Goal: Task Accomplishment & Management: Use online tool/utility

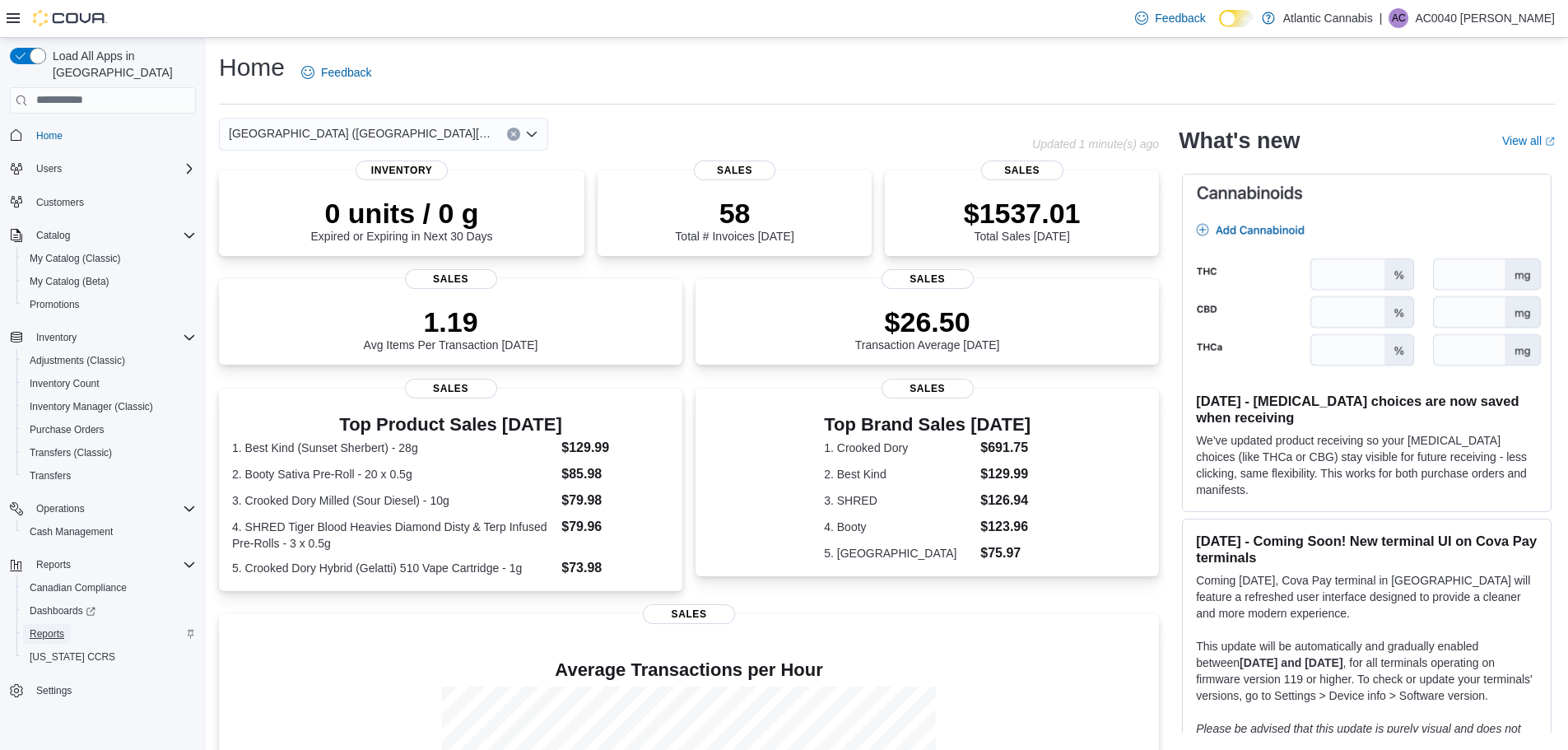
click at [69, 625] on link "Reports" at bounding box center [46, 634] width 47 height 20
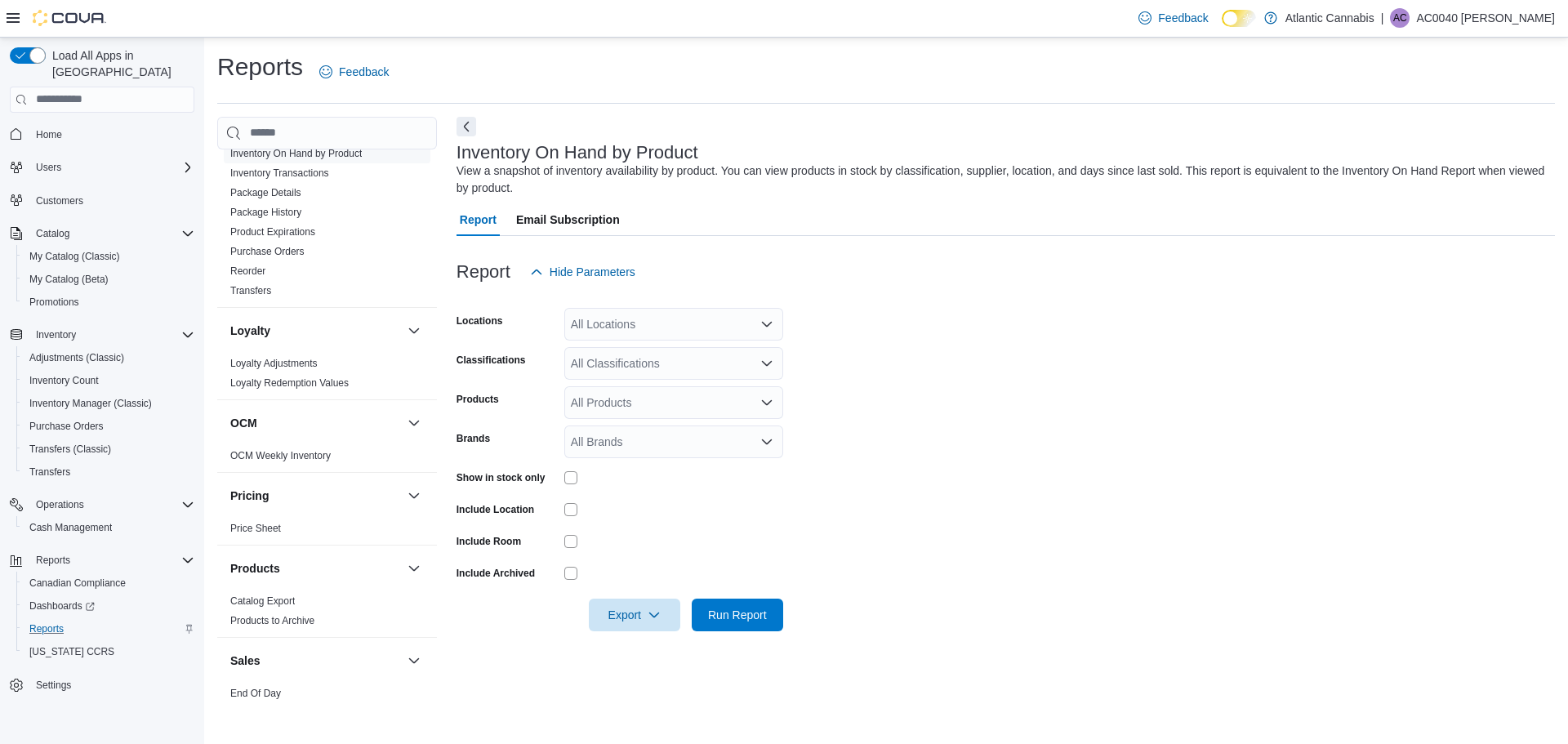
scroll to position [817, 0]
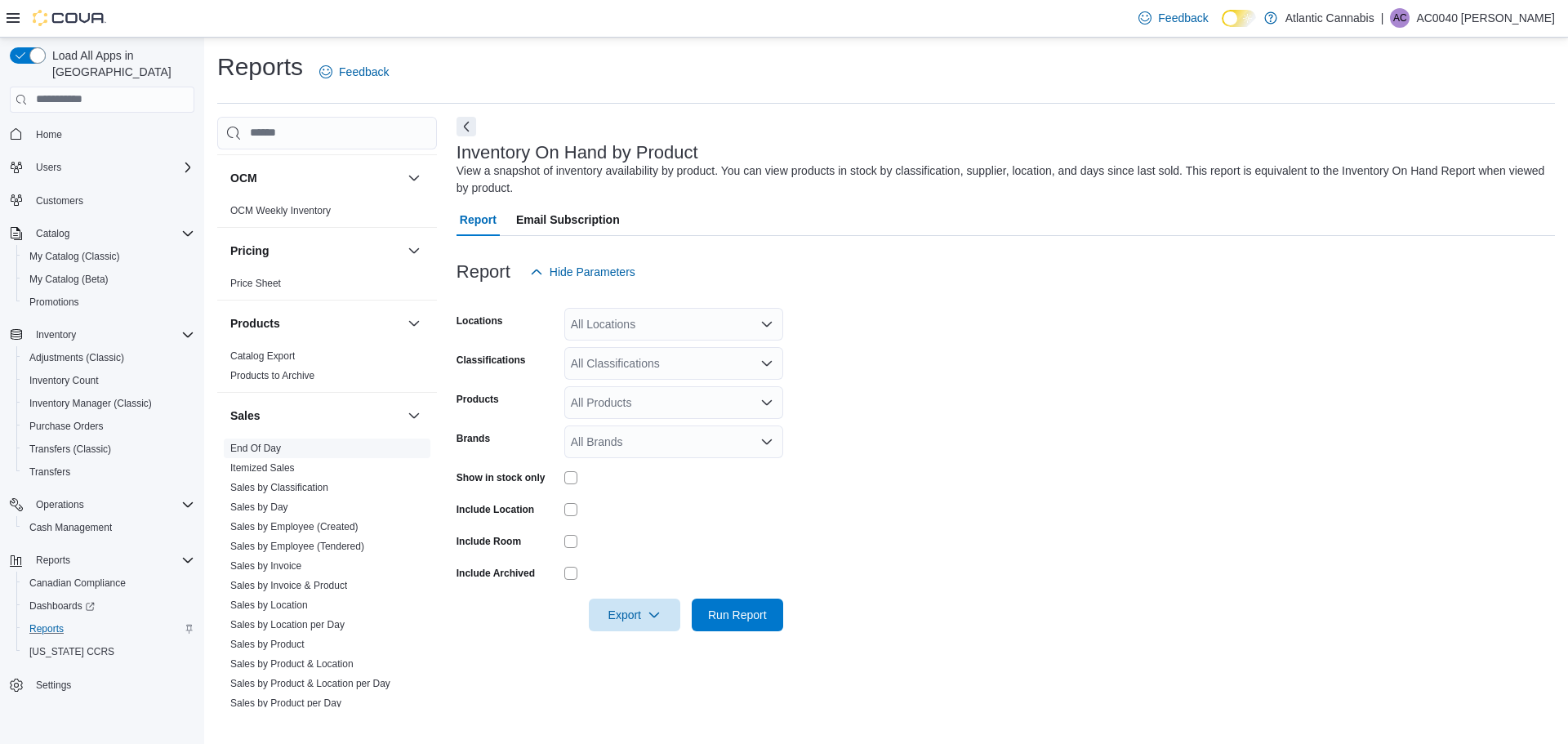
click at [266, 450] on link "End Of Day" at bounding box center [255, 448] width 51 height 11
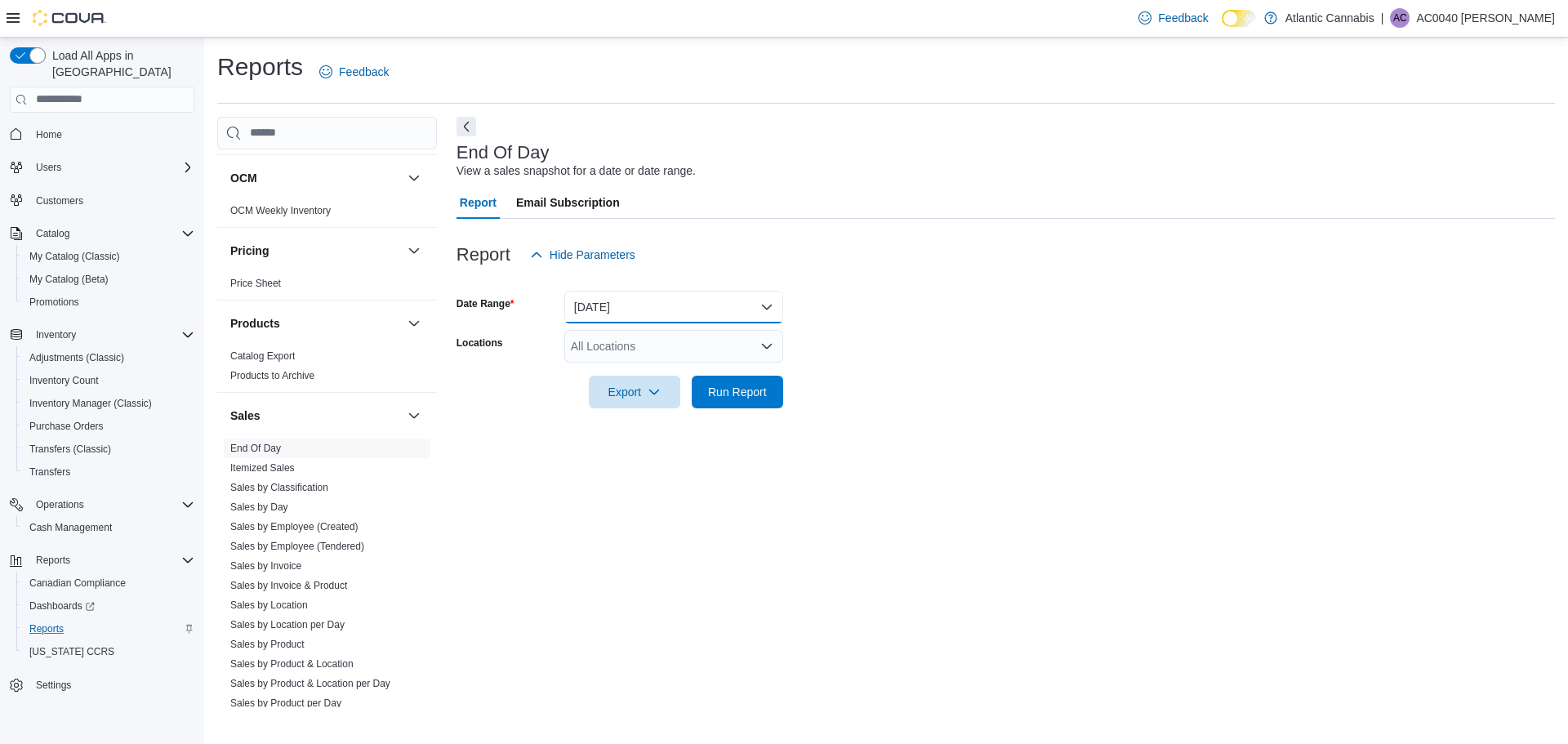
click at [726, 306] on button "[DATE]" at bounding box center [673, 306] width 218 height 32
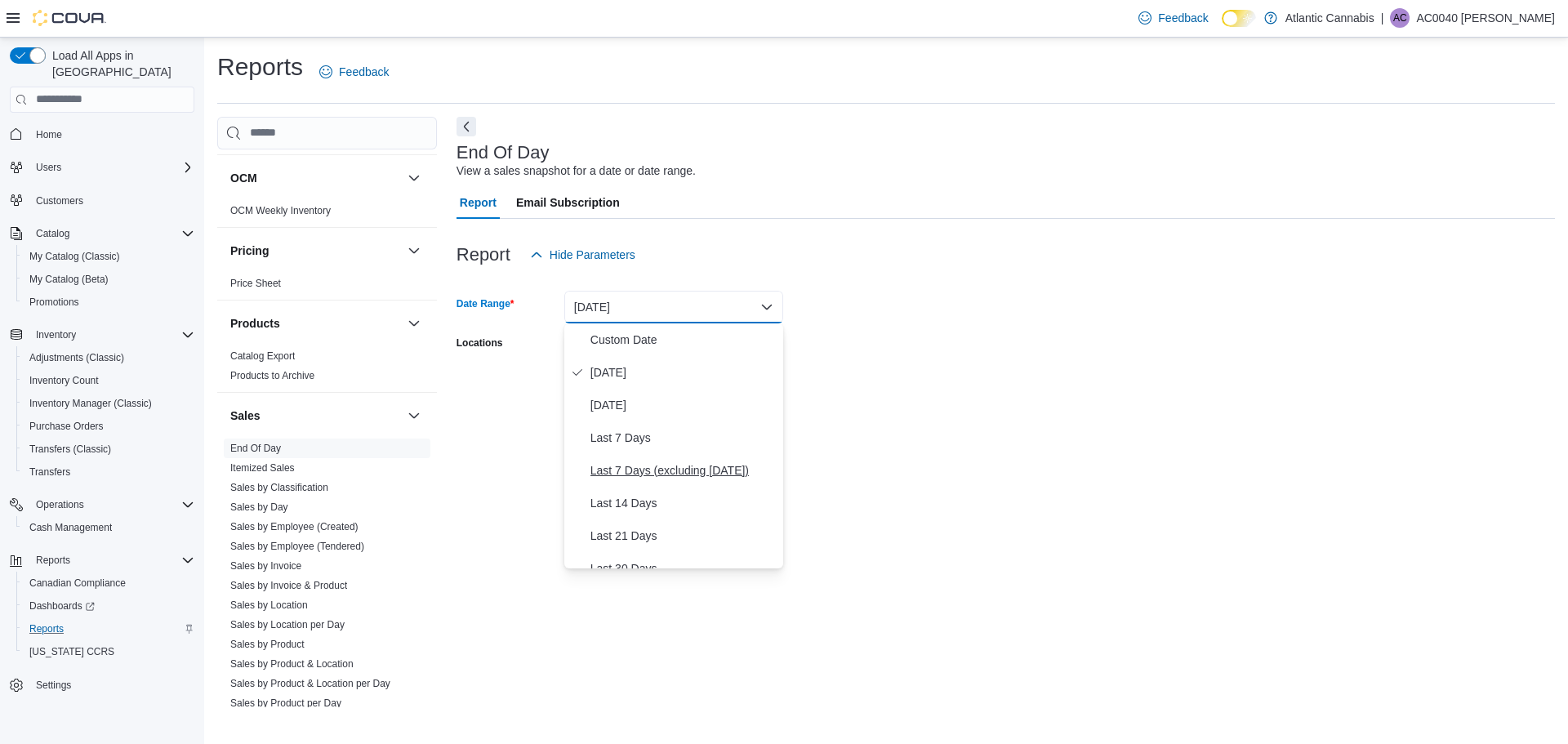
scroll to position [82, 0]
click at [945, 400] on form "Date Range [DATE] Locations All Locations Export Run Report" at bounding box center [1006, 339] width 1099 height 137
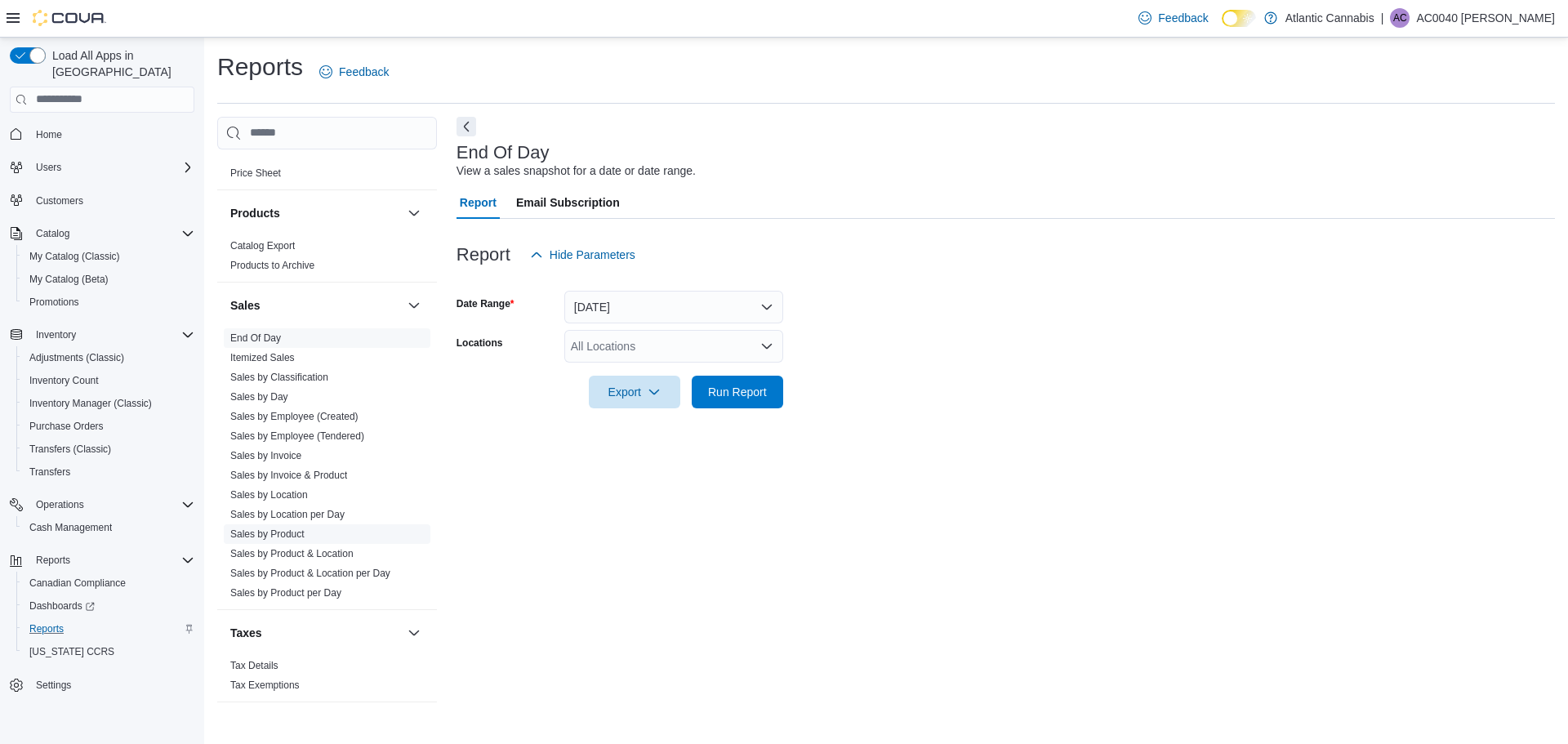
scroll to position [939, 0]
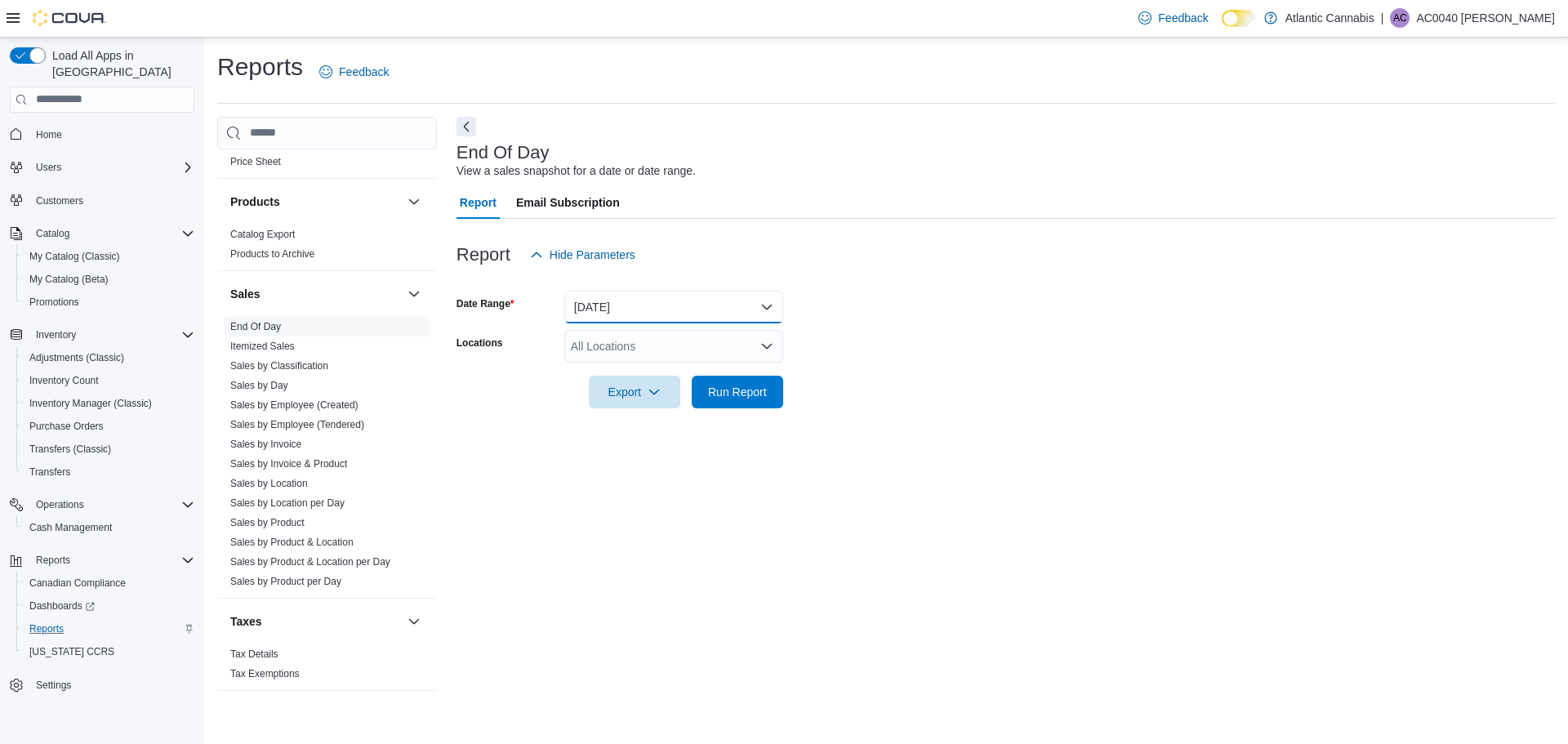
click at [661, 309] on button "[DATE]" at bounding box center [673, 306] width 218 height 32
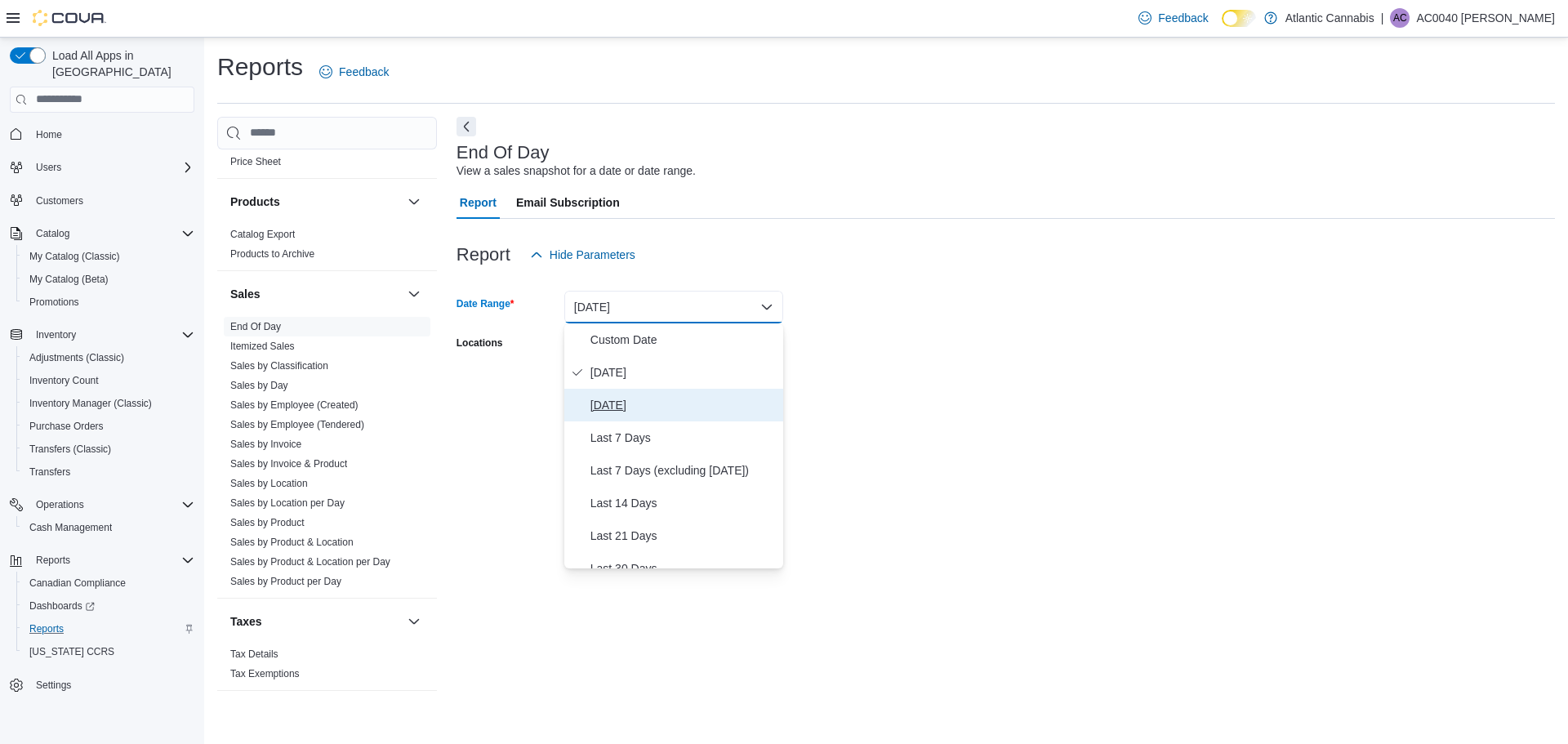
click at [630, 405] on span "[DATE]" at bounding box center [684, 405] width 186 height 19
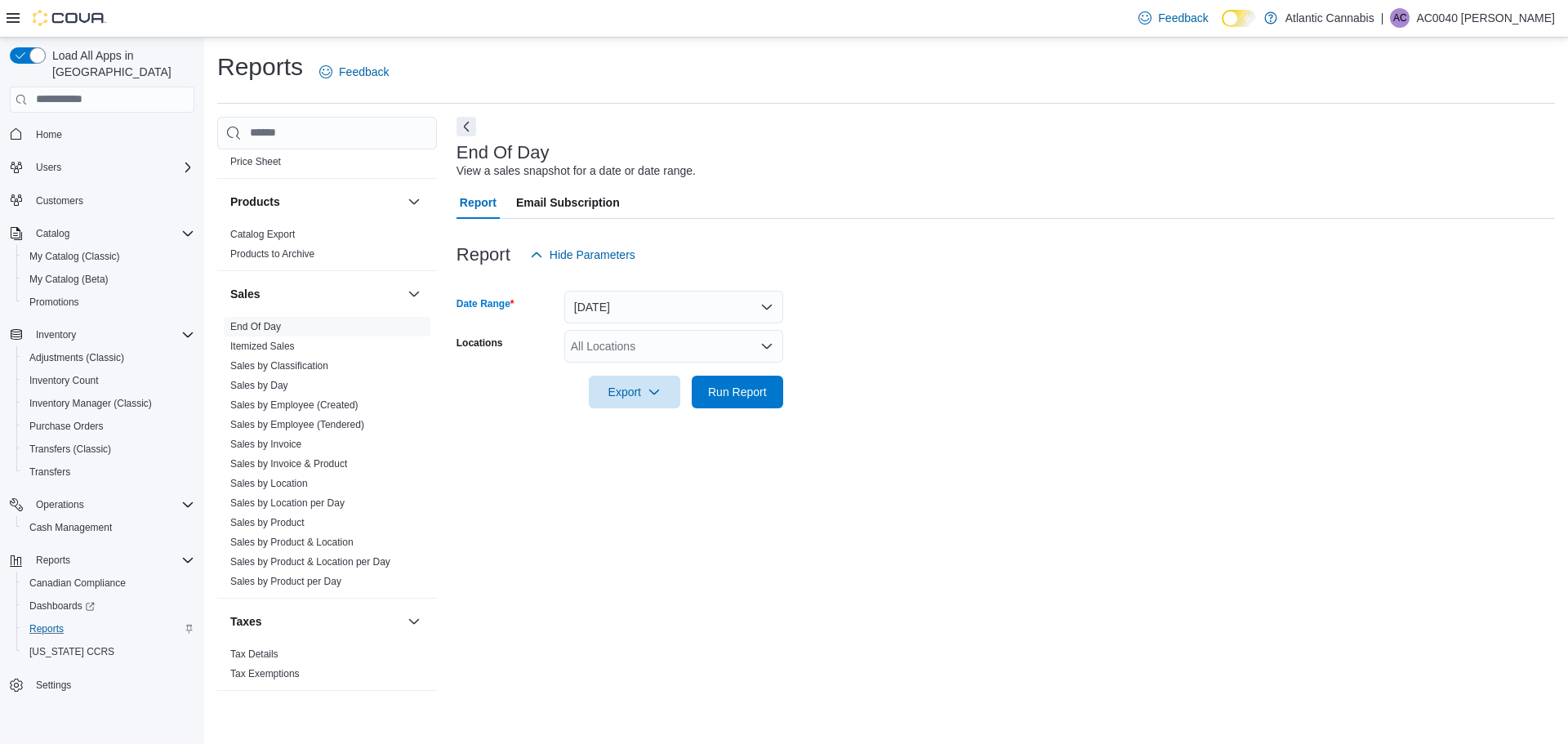
click at [634, 346] on div "All Locations" at bounding box center [673, 346] width 218 height 32
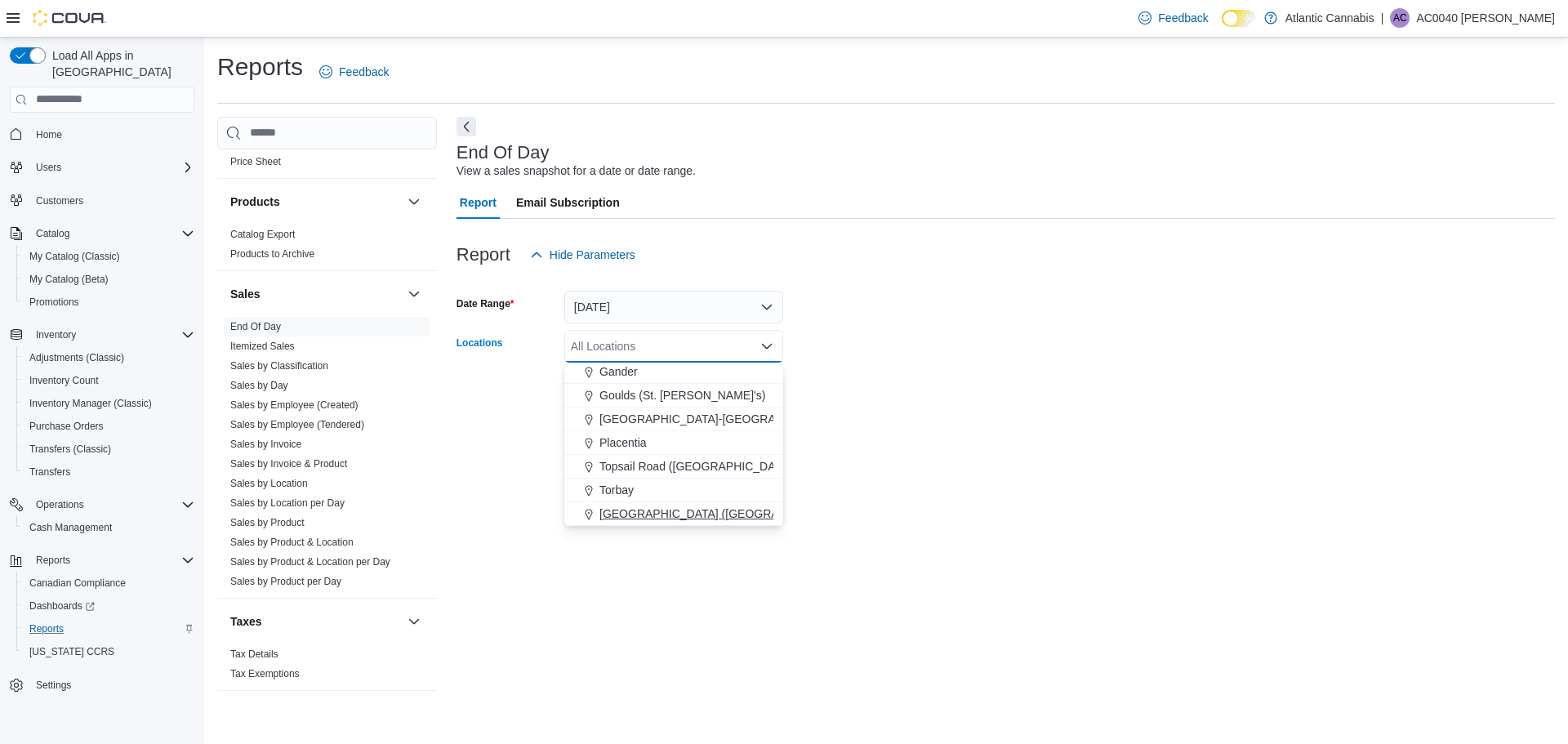
click at [701, 524] on button "[GEOGRAPHIC_DATA] ([GEOGRAPHIC_DATA][PERSON_NAME])" at bounding box center [673, 514] width 218 height 24
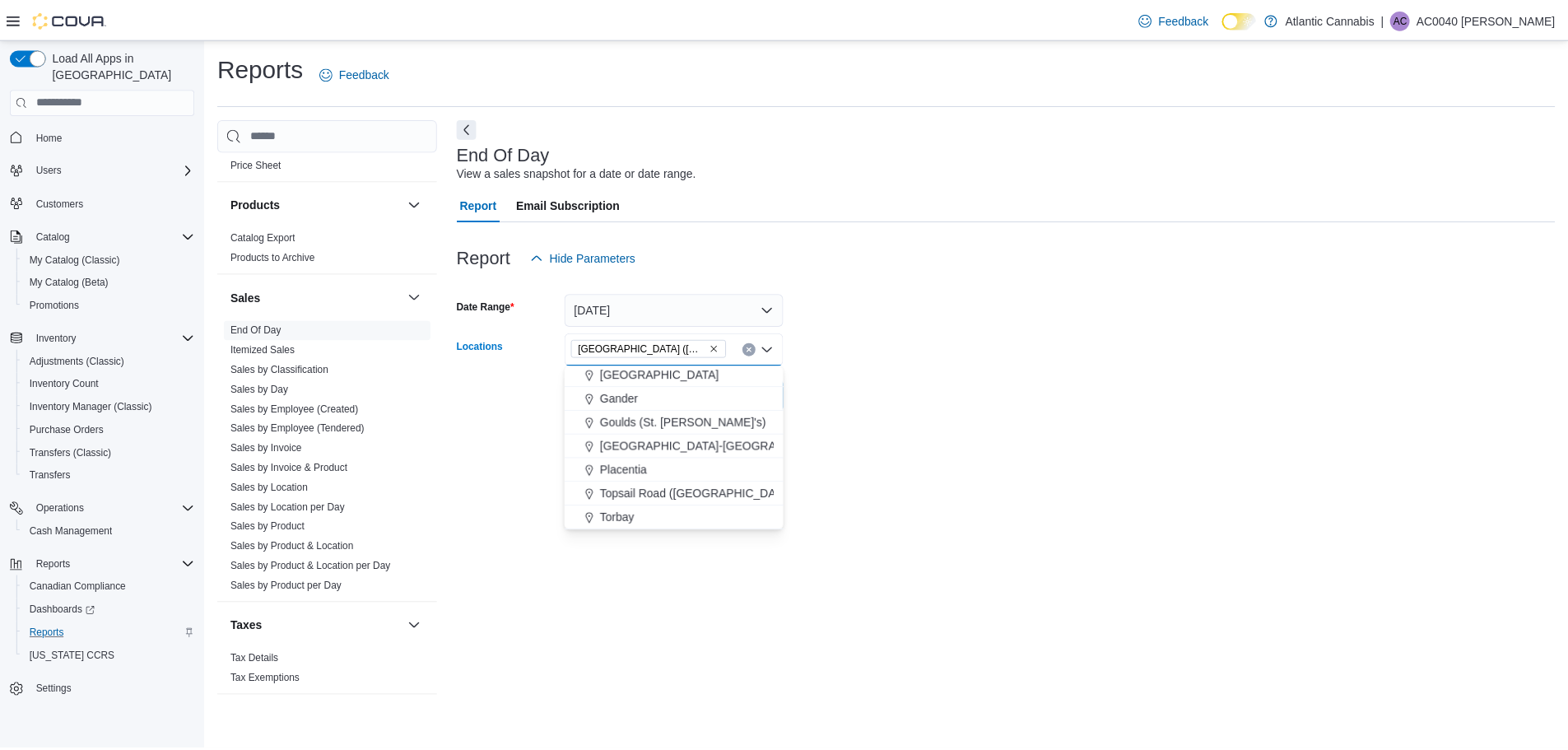
scroll to position [74, 0]
drag, startPoint x: 879, startPoint y: 430, endPoint x: 817, endPoint y: 419, distance: 63.0
click at [868, 430] on div at bounding box center [1013, 421] width 1107 height 20
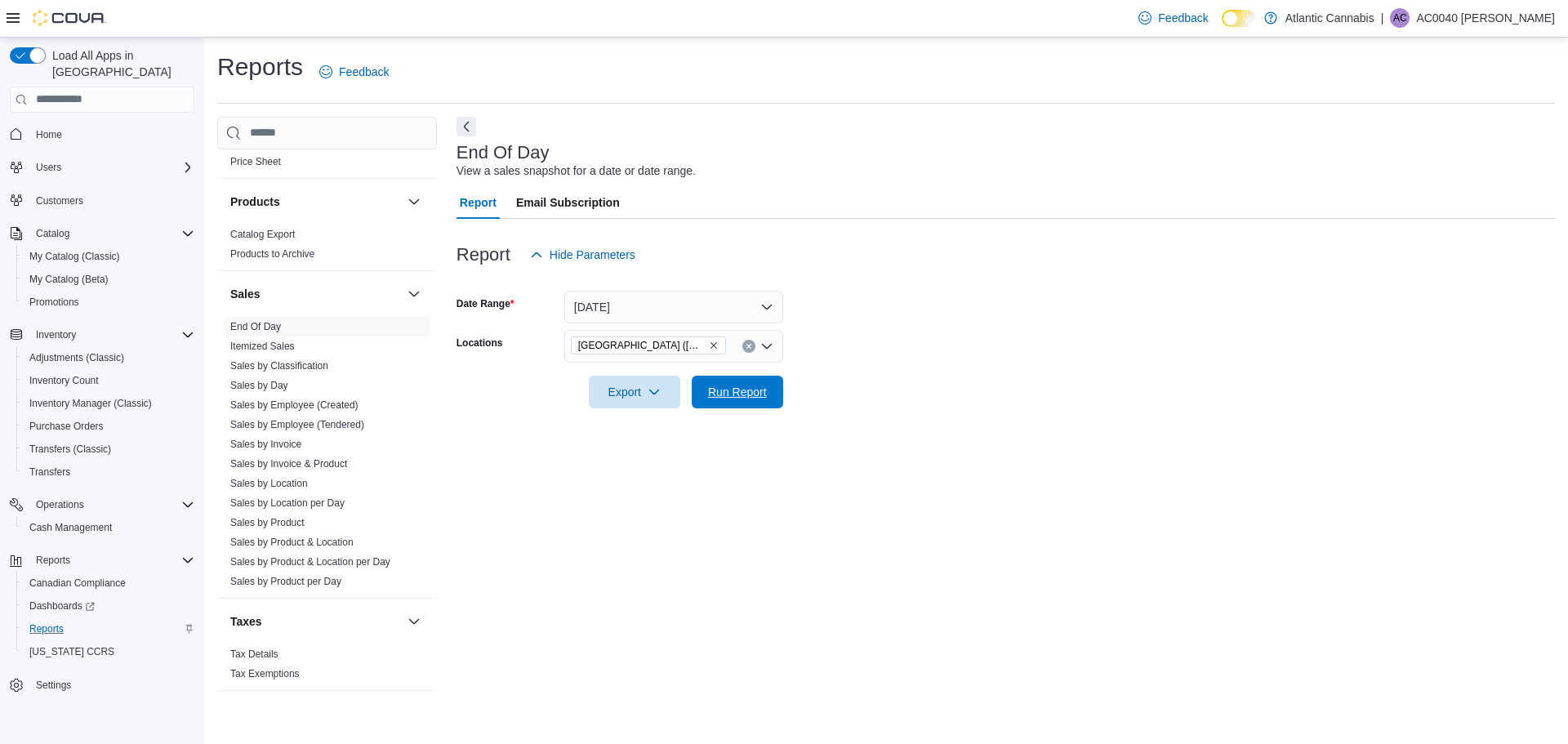
drag, startPoint x: 769, startPoint y: 398, endPoint x: 1011, endPoint y: 321, distance: 254.0
click at [768, 398] on span "Run Report" at bounding box center [737, 392] width 72 height 32
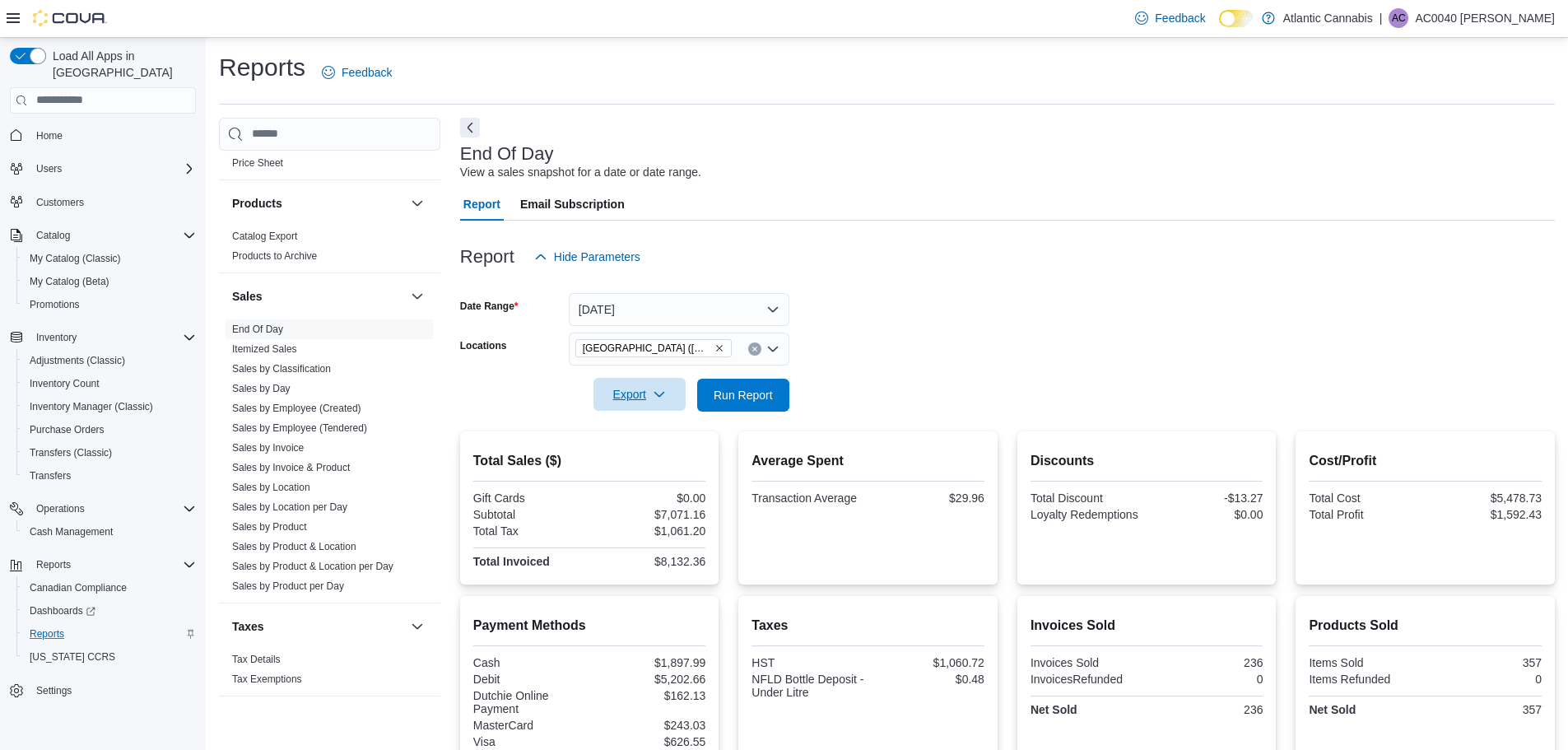
click at [647, 395] on span "Export" at bounding box center [639, 394] width 72 height 33
click at [654, 422] on span "Export to Excel" at bounding box center [642, 428] width 74 height 13
